Goal: Transaction & Acquisition: Purchase product/service

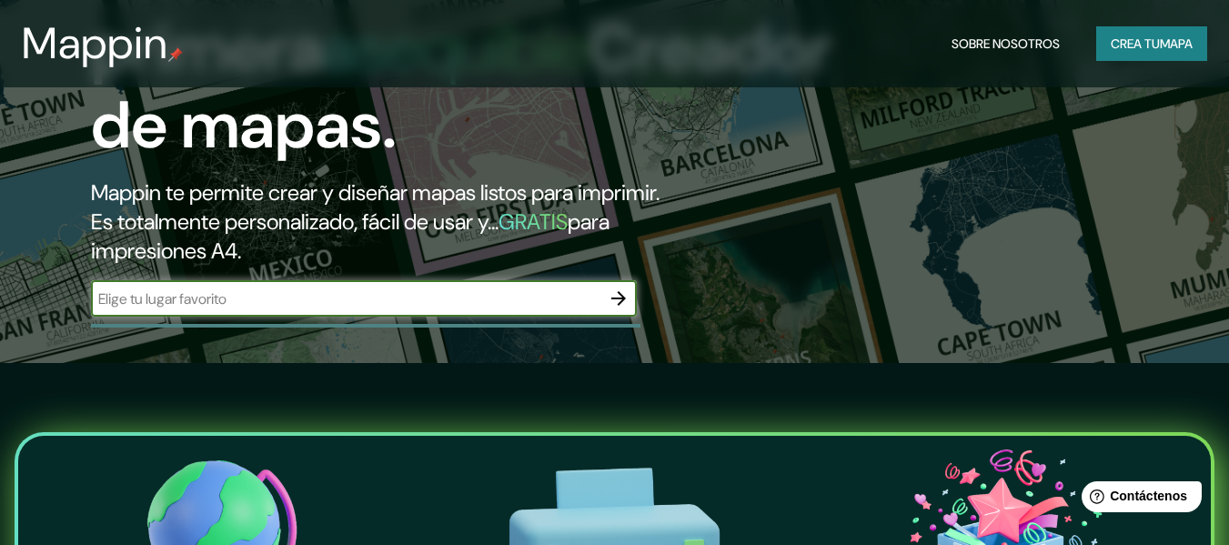
scroll to position [273, 0]
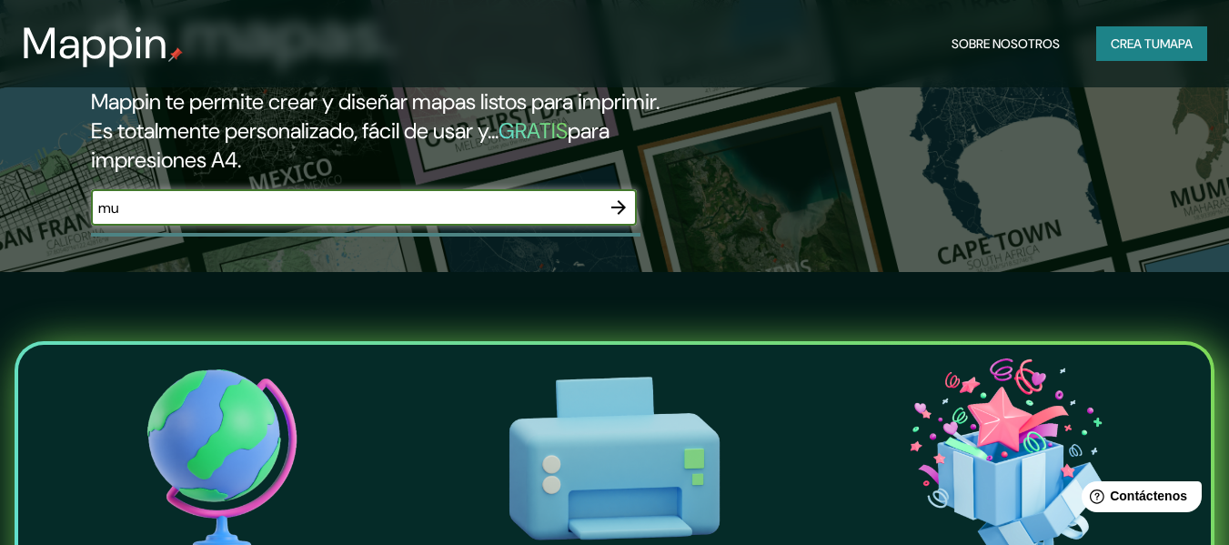
type input "muzo"
click at [630, 209] on button "button" at bounding box center [619, 207] width 36 height 36
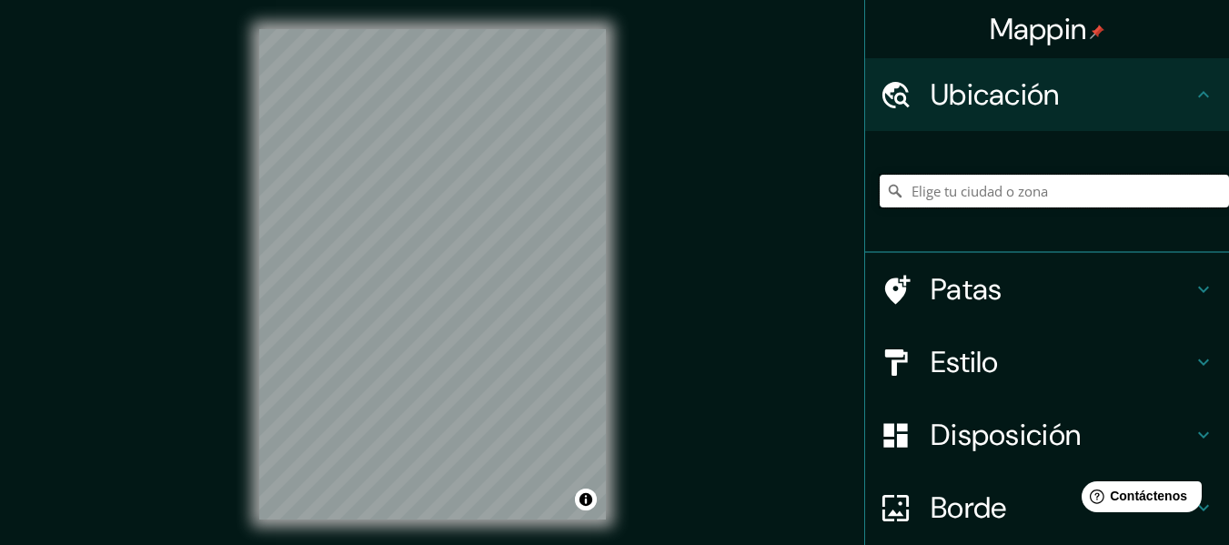
click at [914, 189] on input "Elige tu ciudad o zona" at bounding box center [1054, 191] width 349 height 33
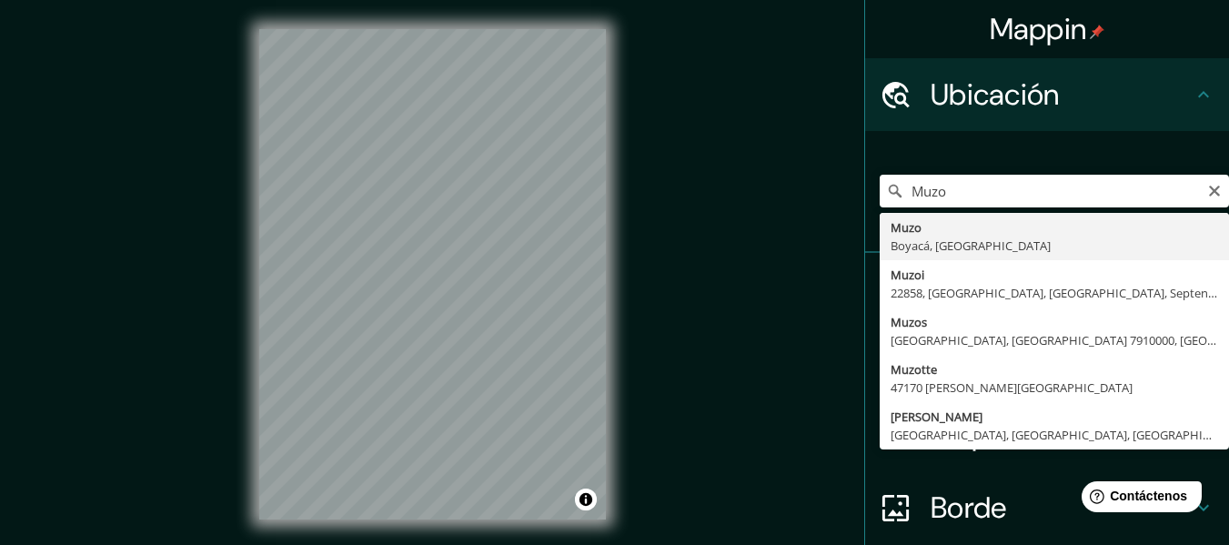
type input "Muzo, Boyacá, [GEOGRAPHIC_DATA]"
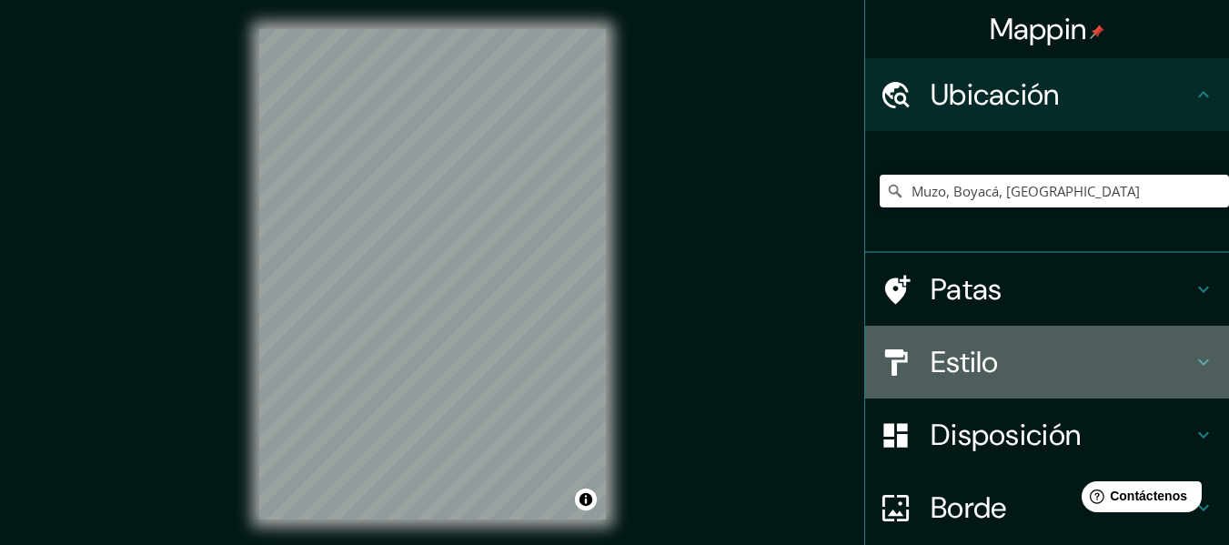
click at [1076, 360] on h4 "Estilo" at bounding box center [1062, 362] width 262 height 36
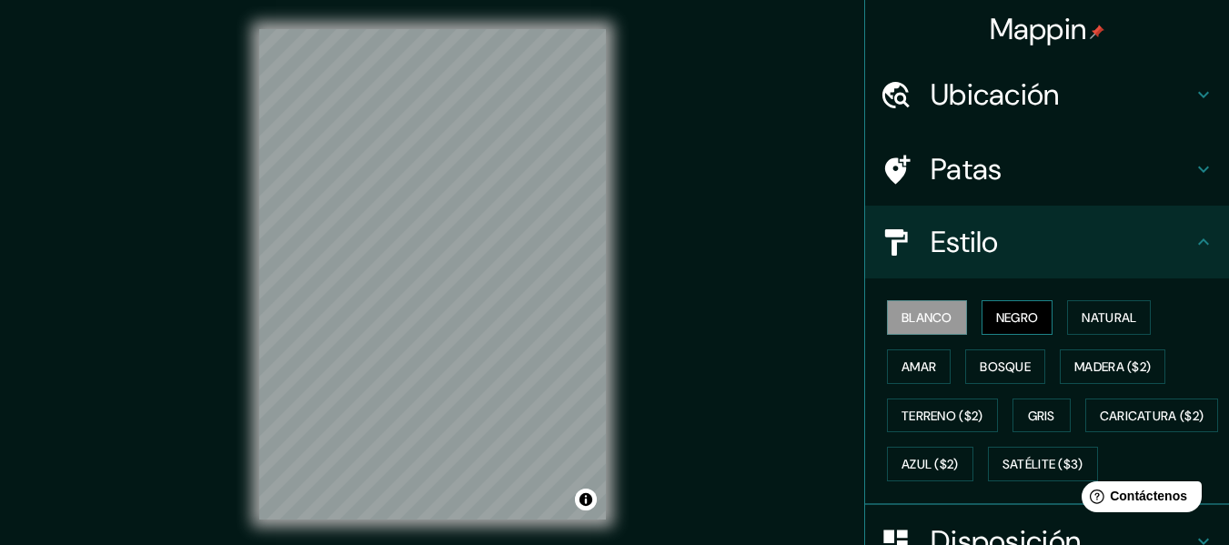
click at [1012, 314] on font "Negro" at bounding box center [1017, 317] width 43 height 16
click at [948, 321] on button "Blanco" at bounding box center [927, 317] width 80 height 35
click at [1030, 319] on button "Negro" at bounding box center [1018, 317] width 72 height 35
click at [1095, 317] on font "Natural" at bounding box center [1109, 317] width 55 height 16
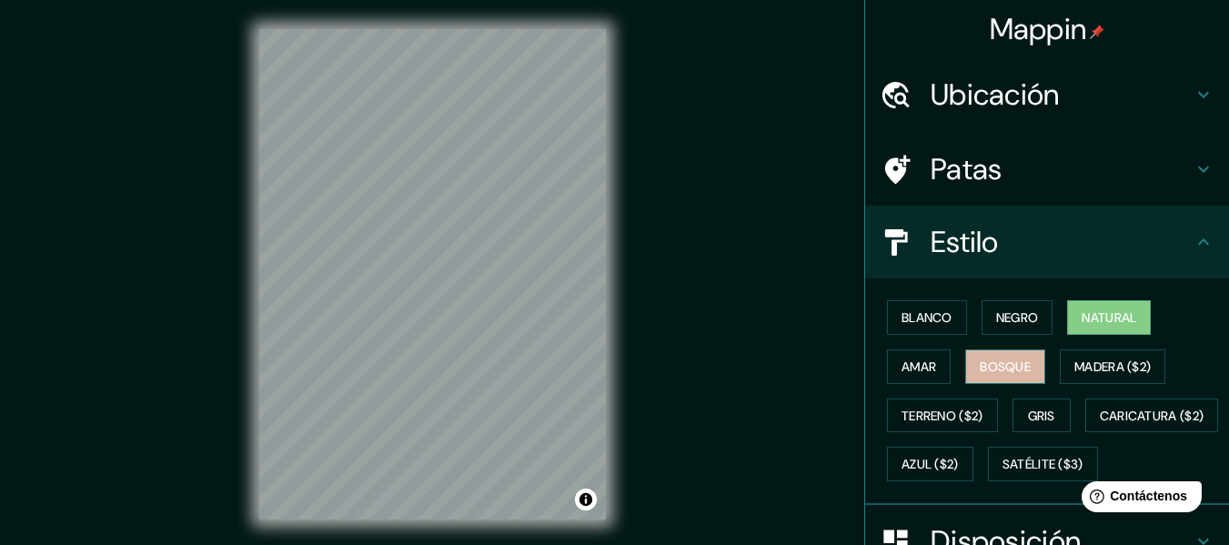
click at [991, 362] on font "Bosque" at bounding box center [1005, 367] width 51 height 16
click at [321, 27] on div "© Mapbox © OpenStreetMap Improve this map" at bounding box center [432, 274] width 405 height 549
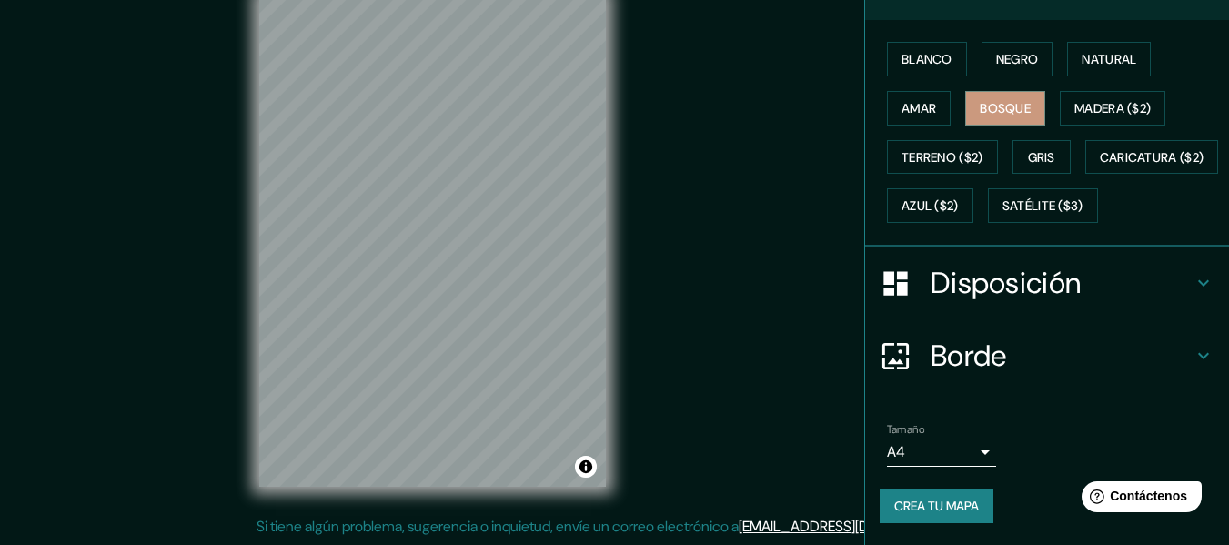
scroll to position [307, 0]
click at [950, 447] on body "Mappin Ubicación Muzo, [GEOGRAPHIC_DATA], [GEOGRAPHIC_DATA] Patas Estilo Blanco…" at bounding box center [614, 239] width 1229 height 545
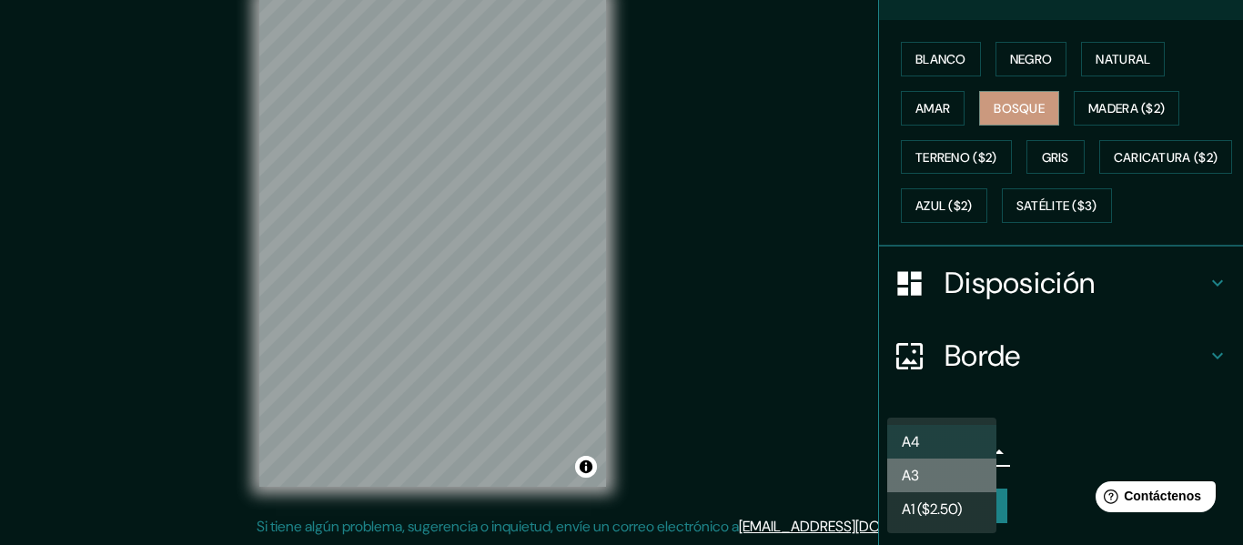
click at [948, 475] on li "A3" at bounding box center [941, 476] width 109 height 34
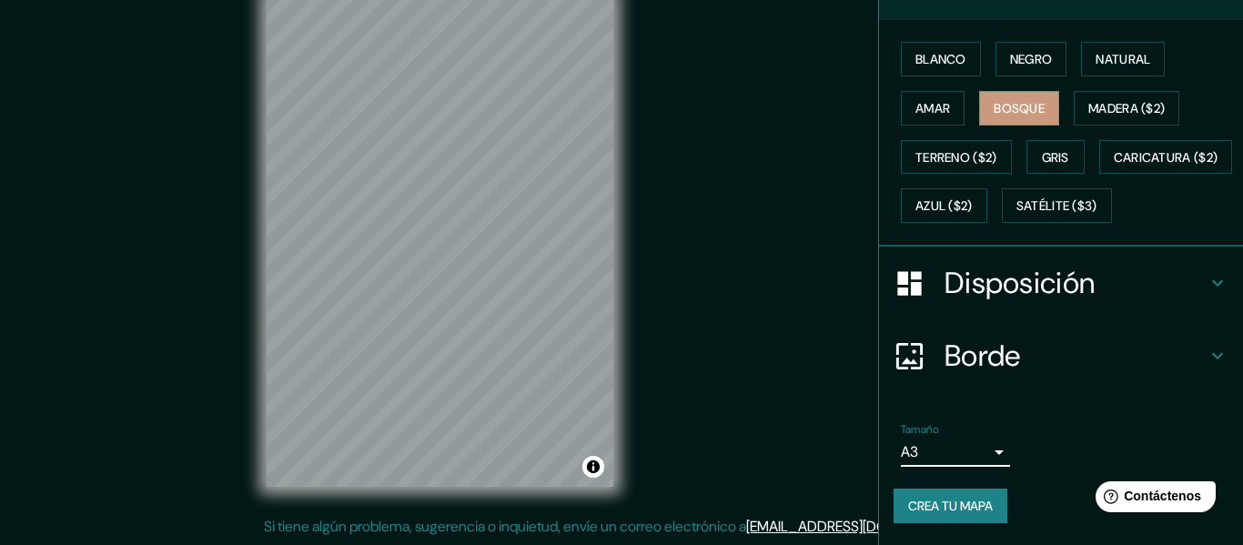
click at [959, 452] on body "Mappin Ubicación Muzo, [GEOGRAPHIC_DATA], [GEOGRAPHIC_DATA] Patas Estilo Blanco…" at bounding box center [621, 239] width 1243 height 545
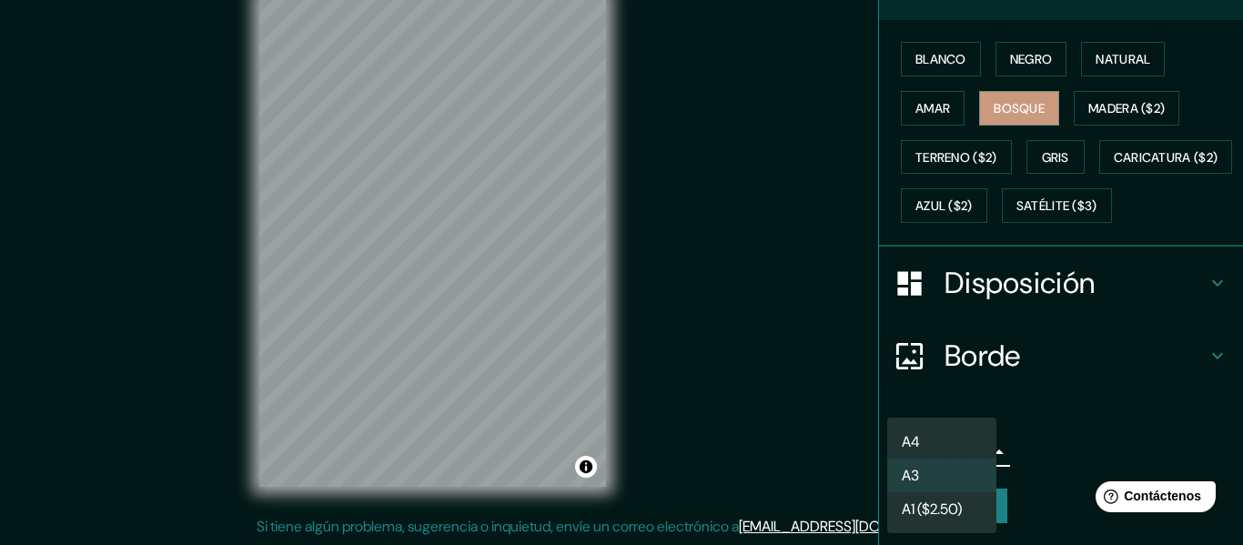
click at [944, 509] on font "A1 ($2.50)" at bounding box center [932, 509] width 60 height 19
click at [946, 457] on body "Mappin Ubicación Muzo, [GEOGRAPHIC_DATA], [GEOGRAPHIC_DATA] Patas Estilo Blanco…" at bounding box center [621, 239] width 1243 height 545
click at [949, 477] on li "A3" at bounding box center [941, 476] width 109 height 34
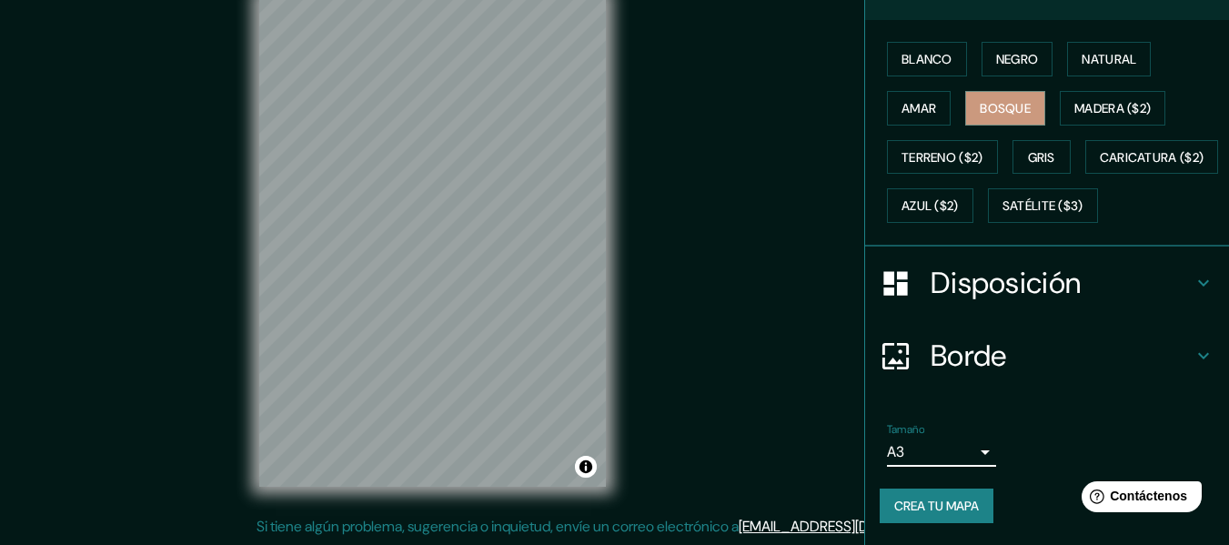
click at [934, 448] on body "Mappin Ubicación Muzo, [GEOGRAPHIC_DATA], [GEOGRAPHIC_DATA] Patas Estilo Blanco…" at bounding box center [614, 239] width 1229 height 545
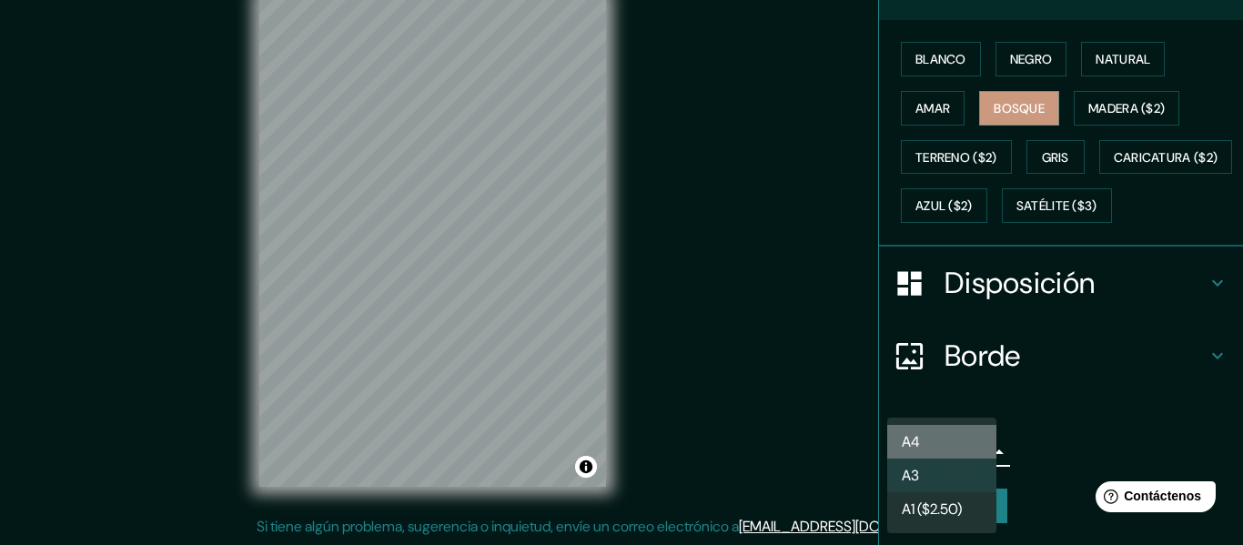
click at [933, 438] on li "A4" at bounding box center [941, 442] width 109 height 34
type input "single"
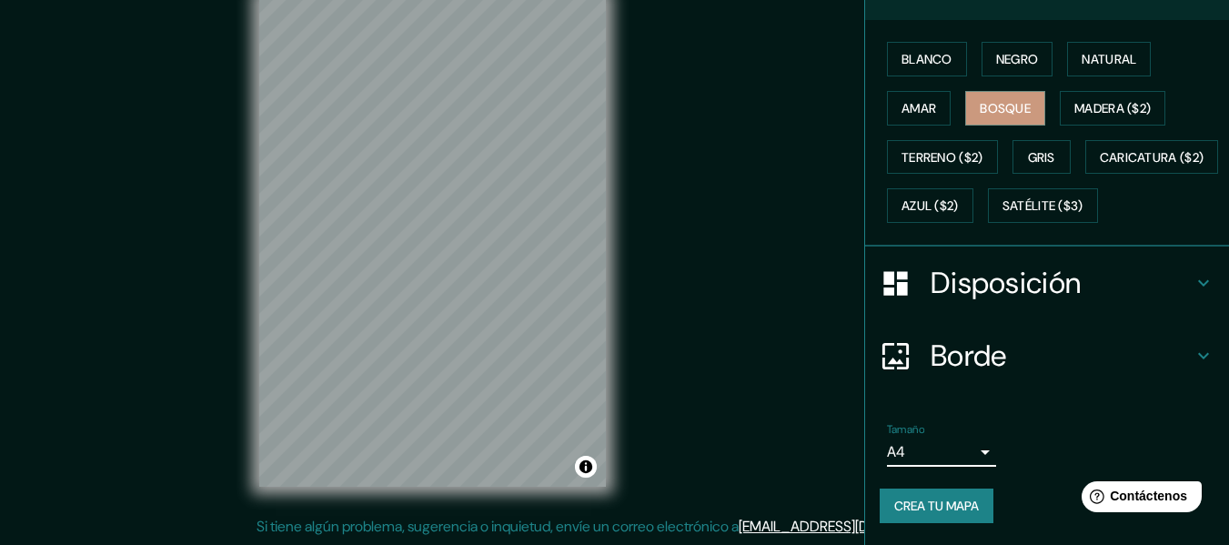
click at [1133, 365] on h4 "Borde" at bounding box center [1062, 356] width 262 height 36
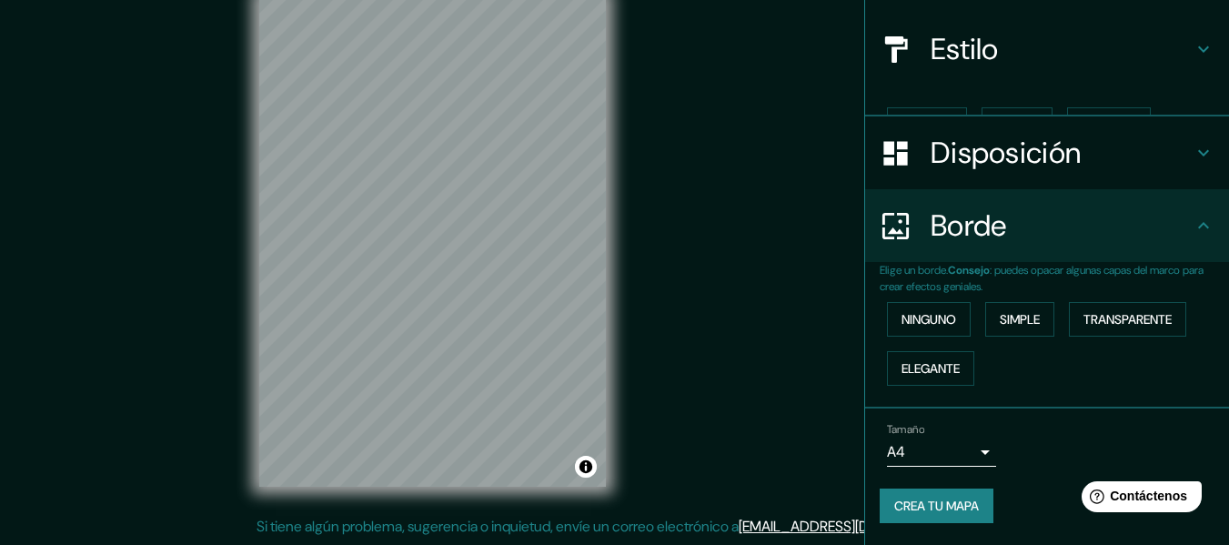
scroll to position [162, 0]
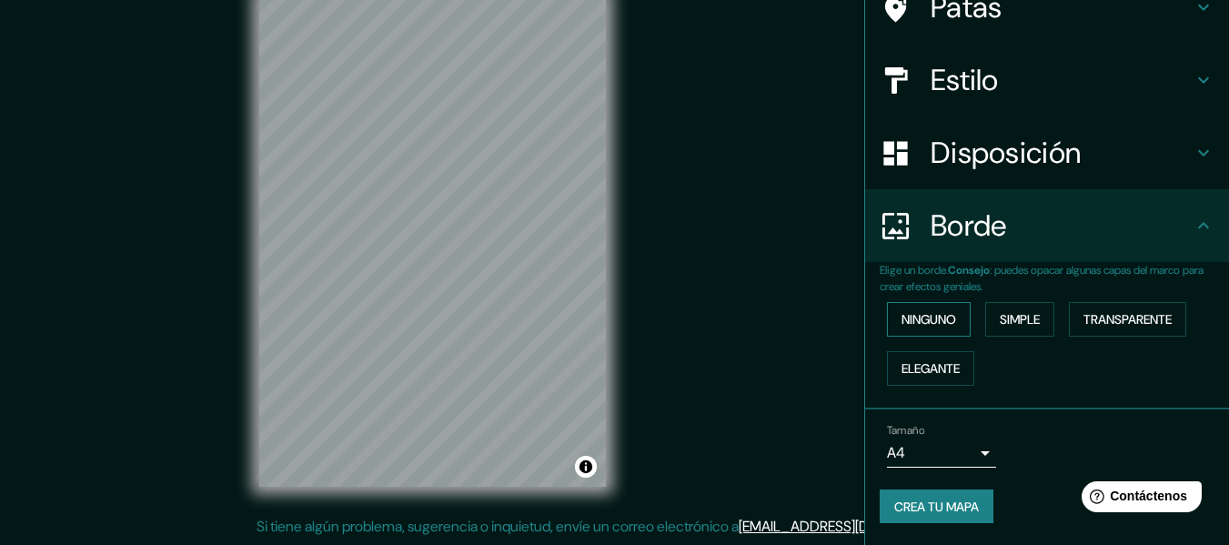
click at [917, 320] on font "Ninguno" at bounding box center [929, 319] width 55 height 16
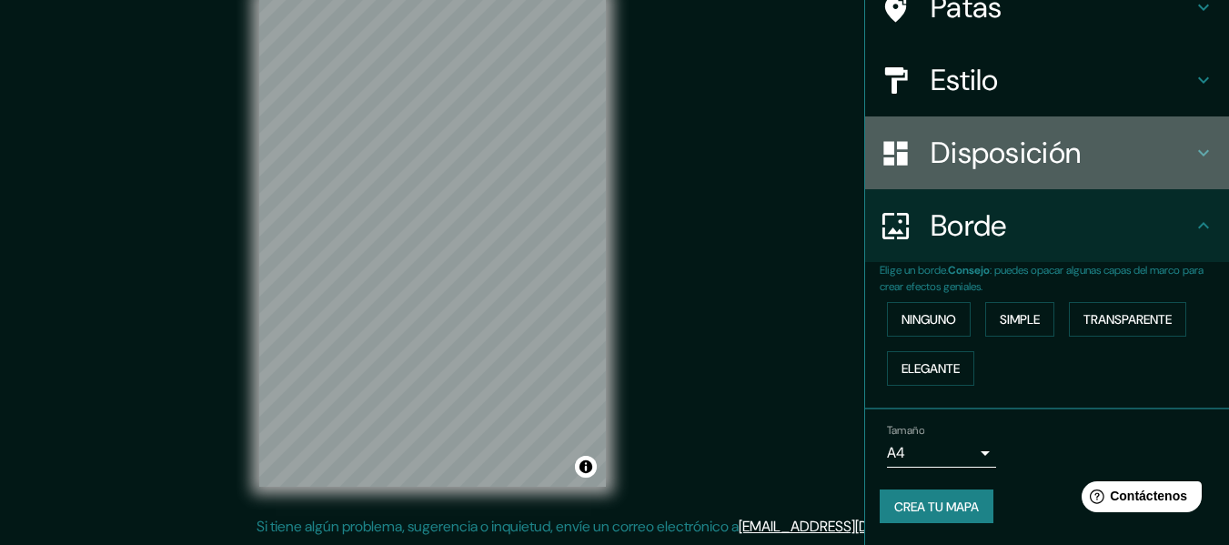
click at [999, 161] on font "Disposición" at bounding box center [1006, 153] width 150 height 38
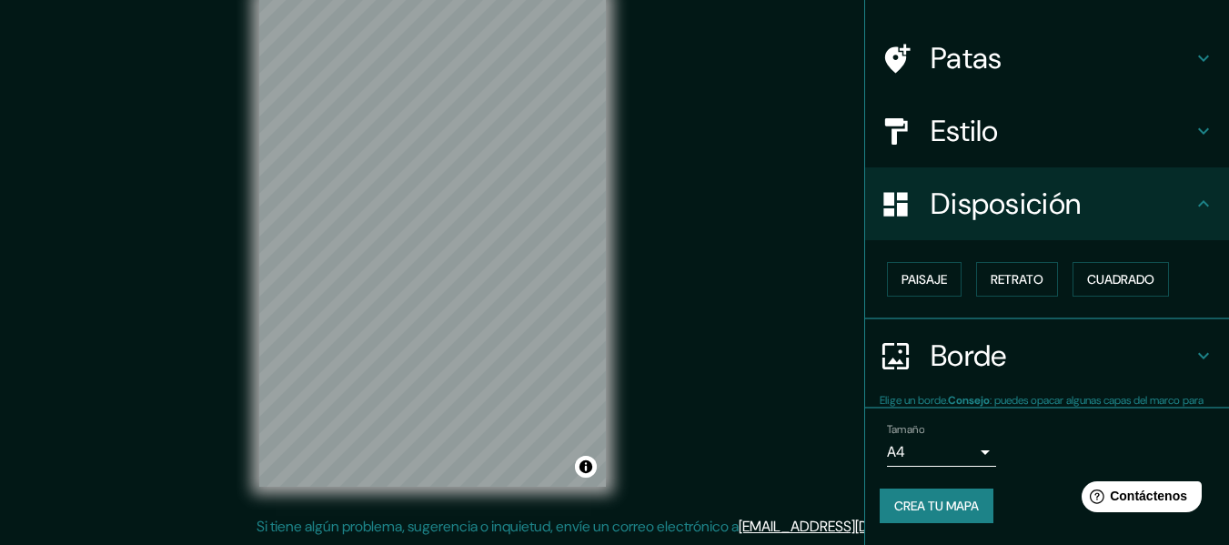
scroll to position [111, 0]
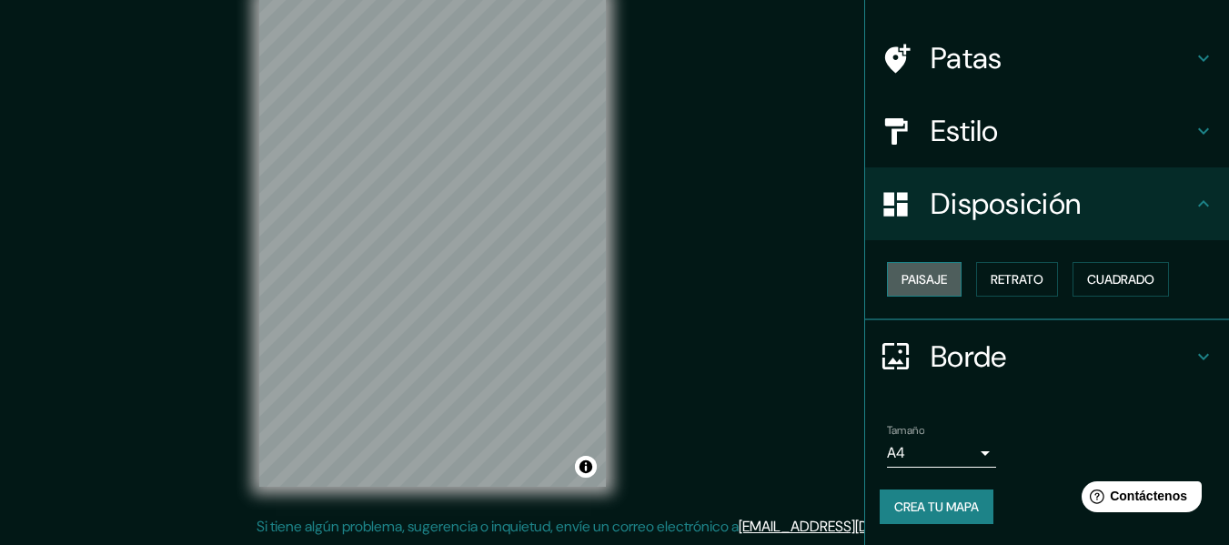
click at [923, 278] on font "Paisaje" at bounding box center [925, 279] width 46 height 16
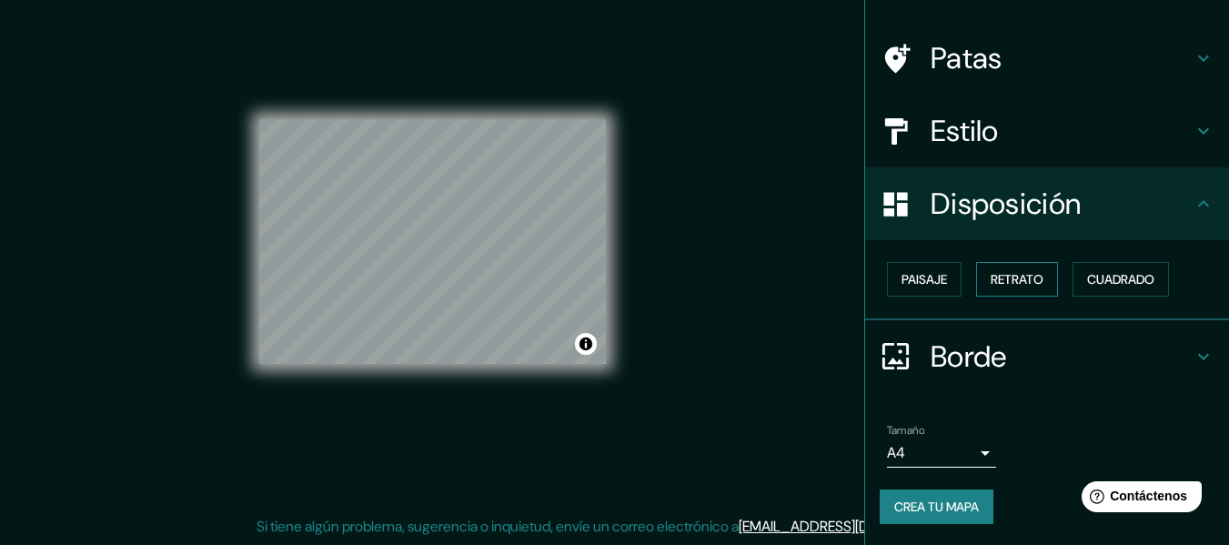
click at [1016, 278] on font "Retrato" at bounding box center [1017, 279] width 53 height 16
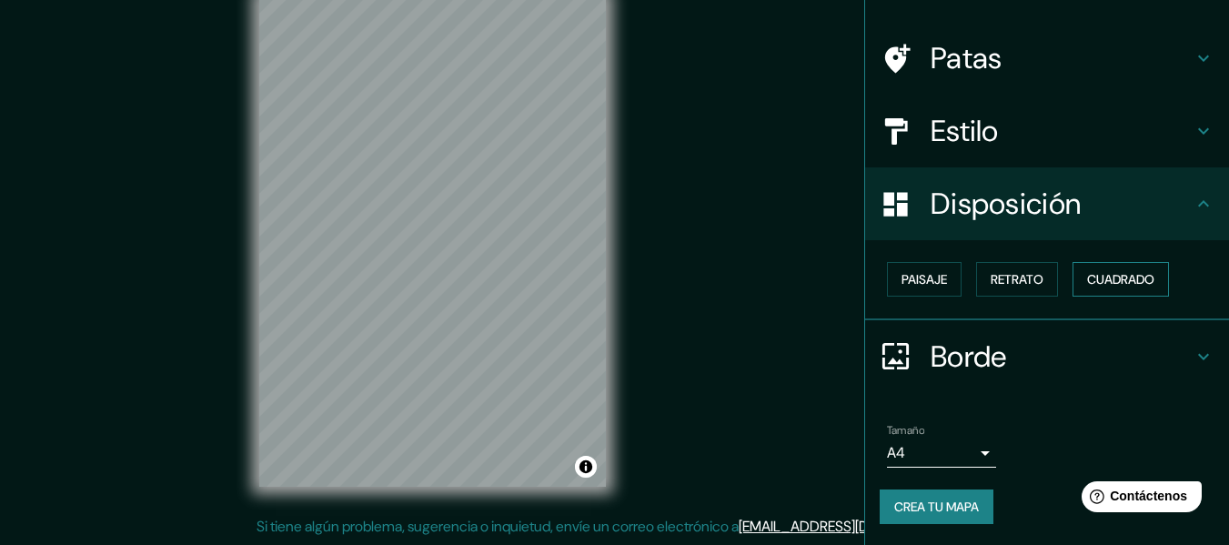
click at [1120, 273] on font "Cuadrado" at bounding box center [1120, 279] width 67 height 16
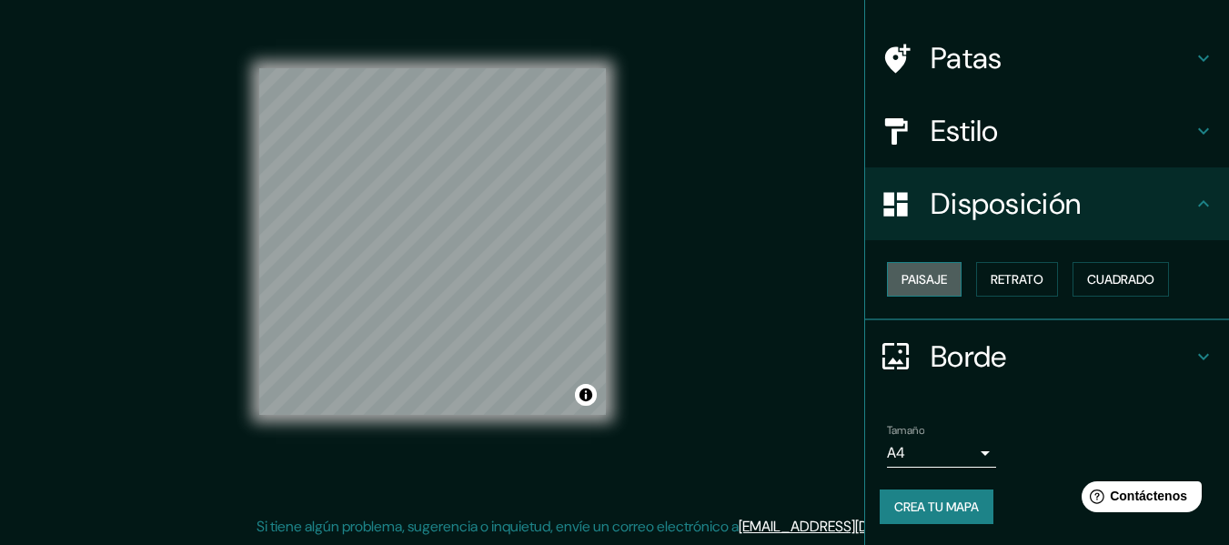
click at [919, 268] on font "Paisaje" at bounding box center [925, 280] width 46 height 24
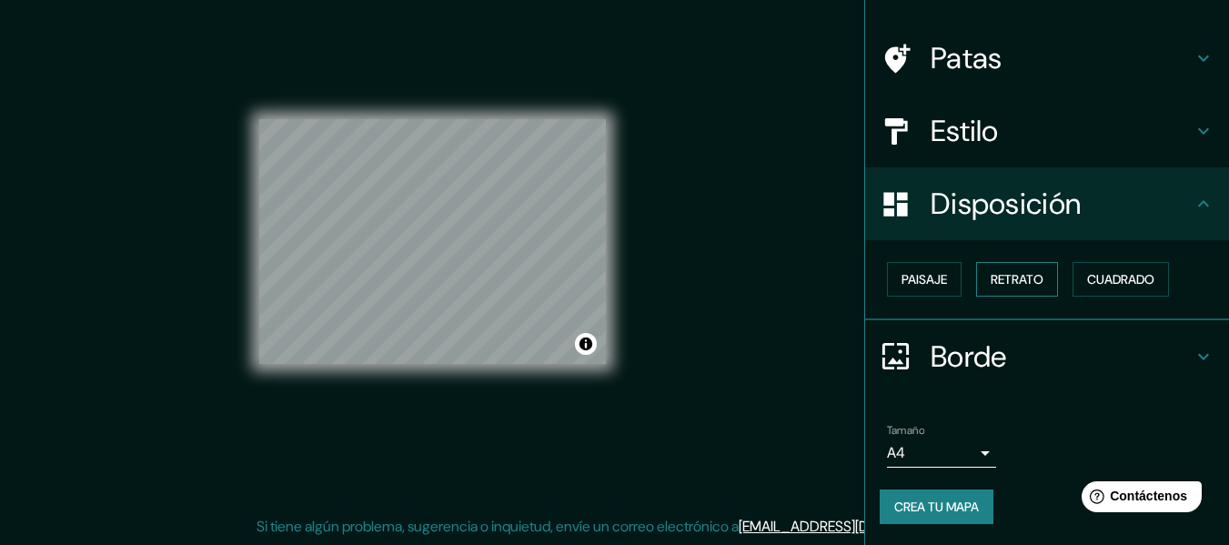
click at [1024, 285] on font "Retrato" at bounding box center [1017, 279] width 53 height 16
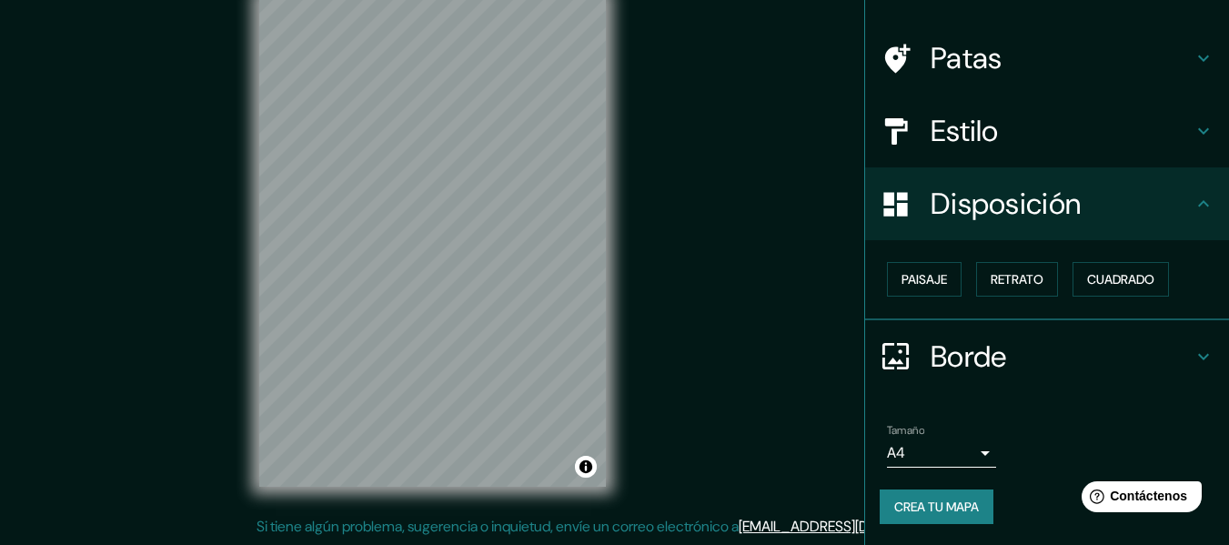
scroll to position [0, 0]
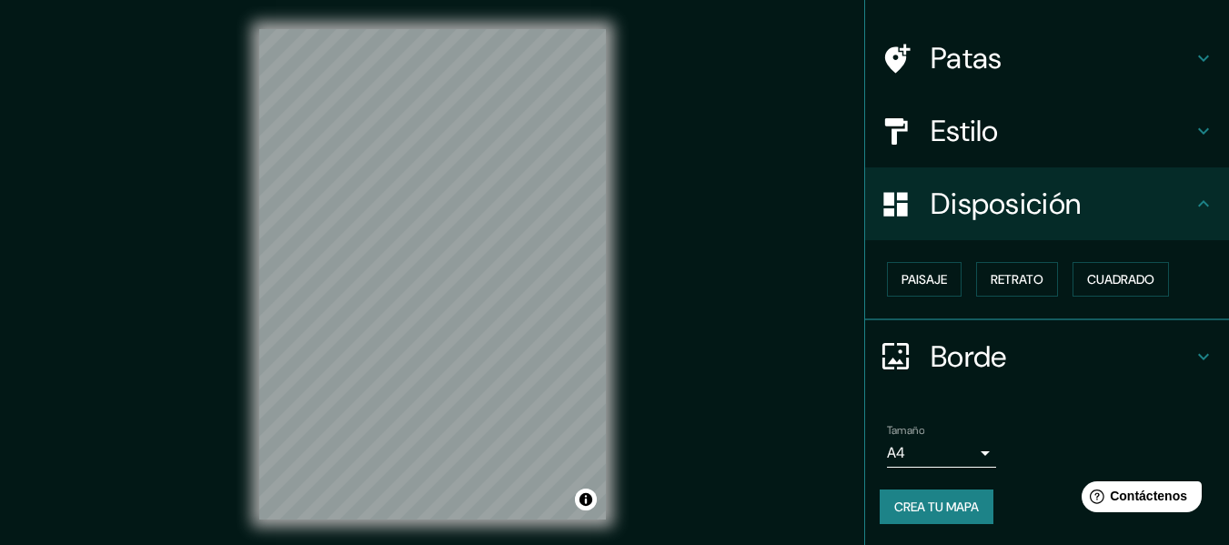
click at [606, 303] on div "© Mapbox © OpenStreetMap Improve this map" at bounding box center [432, 274] width 405 height 549
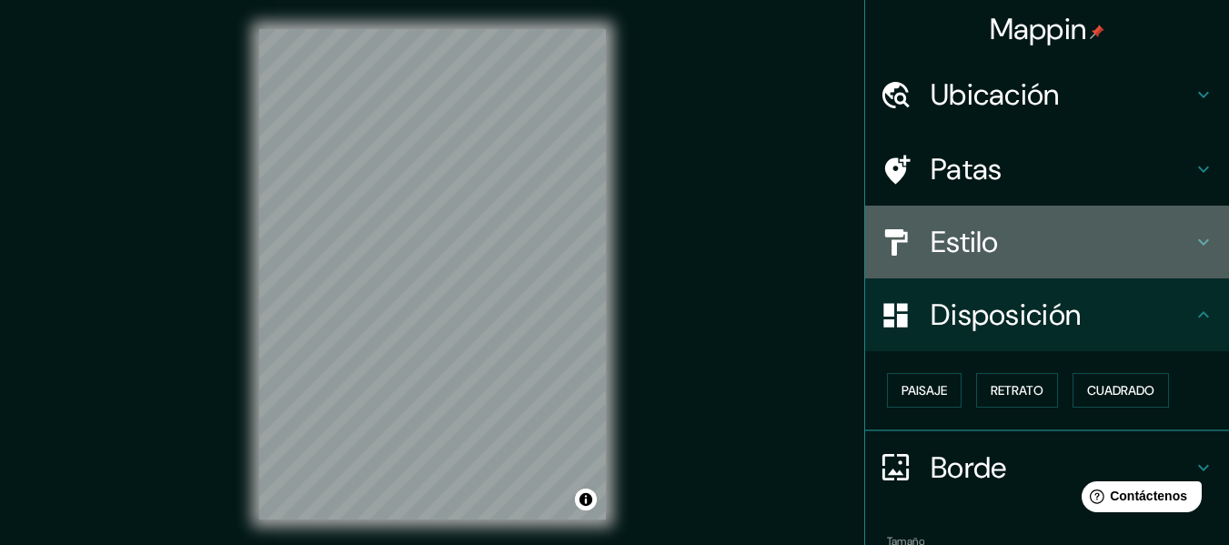
click at [1078, 242] on h4 "Estilo" at bounding box center [1062, 242] width 262 height 36
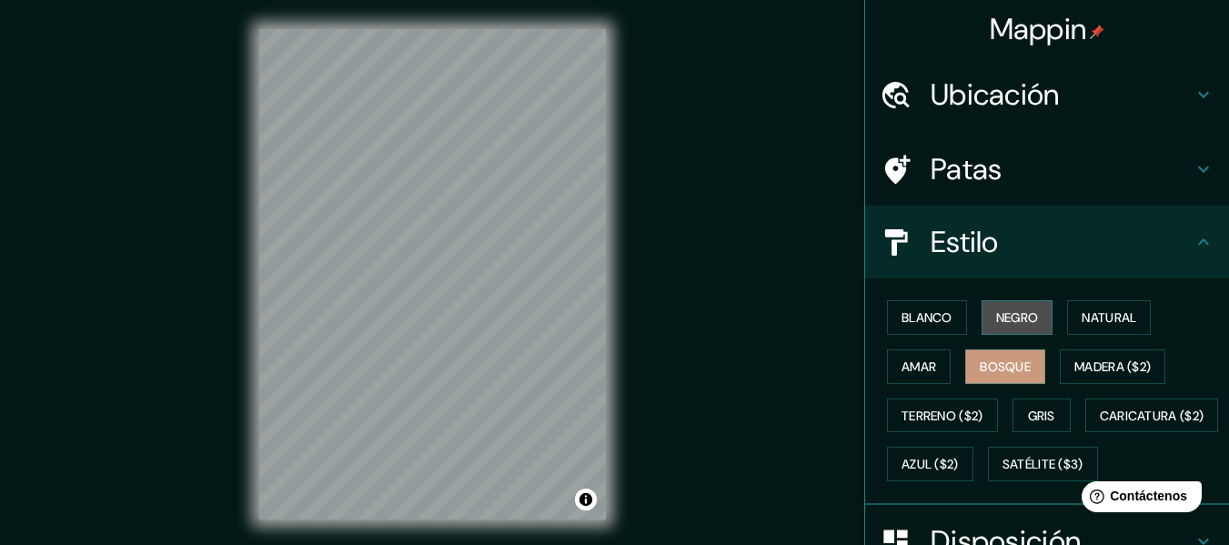
click at [1010, 312] on font "Negro" at bounding box center [1017, 317] width 43 height 16
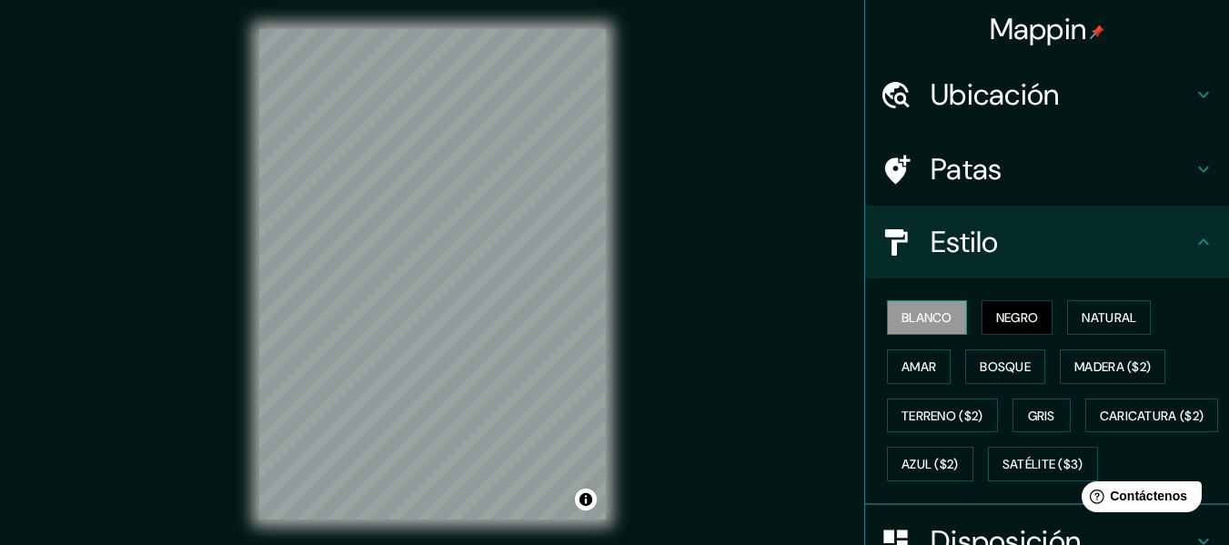
click at [936, 319] on font "Blanco" at bounding box center [927, 317] width 51 height 16
click at [923, 359] on font "Amar" at bounding box center [919, 367] width 35 height 16
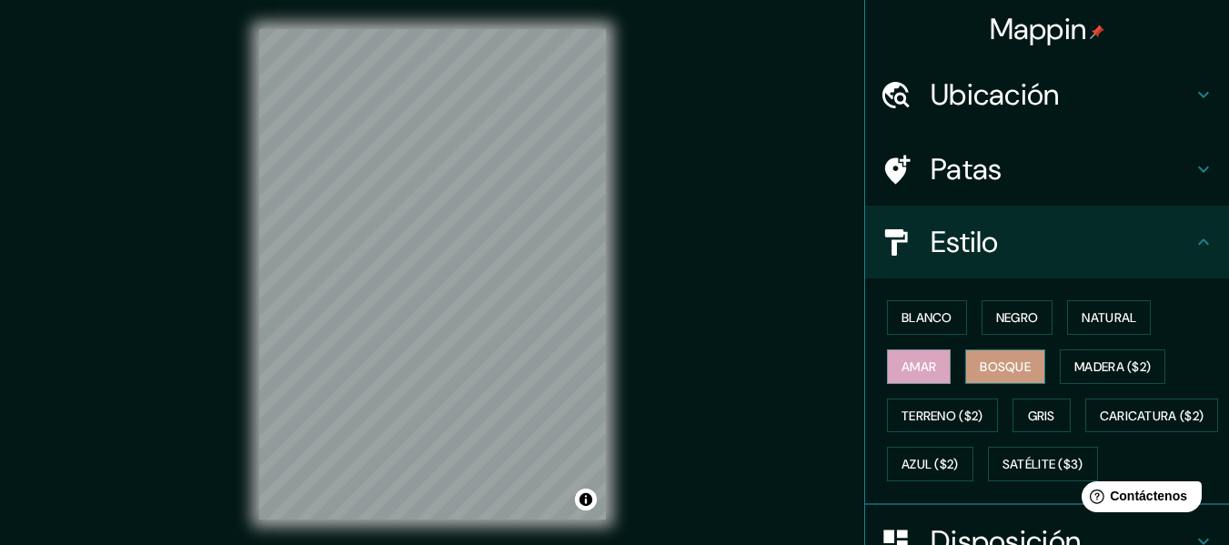
click at [966, 359] on button "Bosque" at bounding box center [1006, 366] width 80 height 35
click at [928, 315] on font "Blanco" at bounding box center [927, 317] width 51 height 16
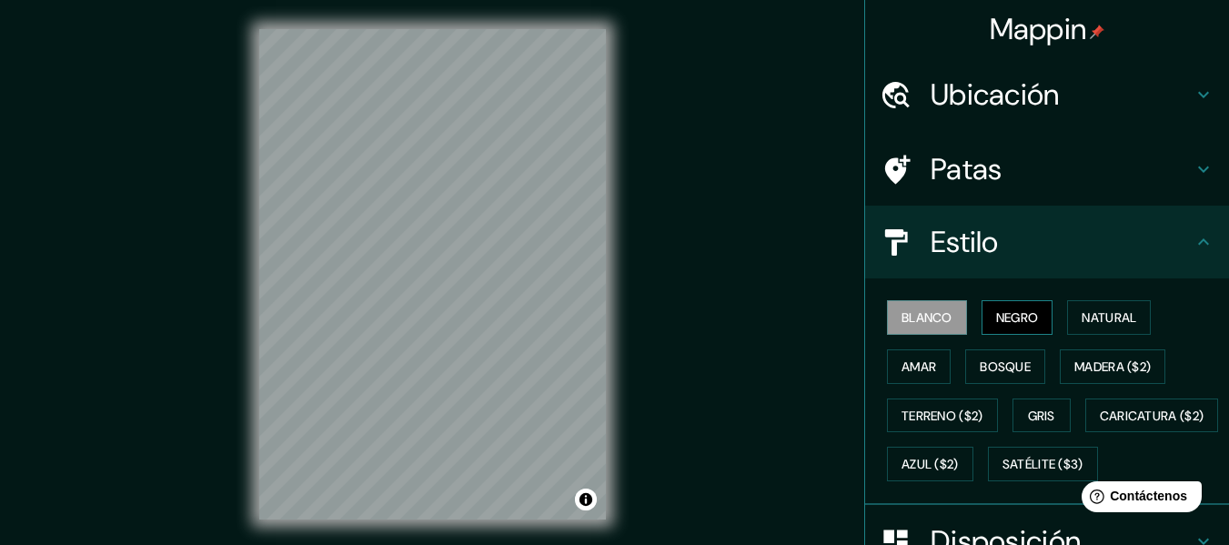
click at [996, 315] on font "Negro" at bounding box center [1017, 317] width 43 height 16
click at [980, 355] on font "Bosque" at bounding box center [1005, 367] width 51 height 24
